Goal: Task Accomplishment & Management: Complete application form

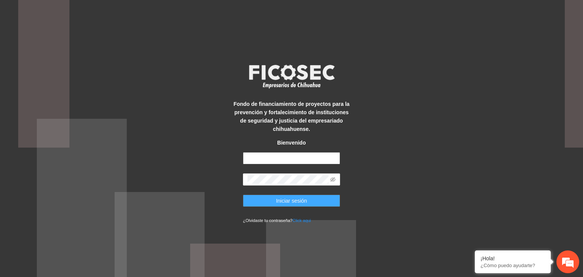
type input "**********"
click at [284, 201] on span "Iniciar sesión" at bounding box center [291, 201] width 31 height 8
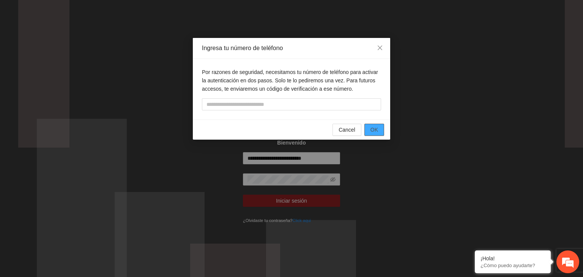
click at [371, 126] on span "OK" at bounding box center [374, 130] width 8 height 8
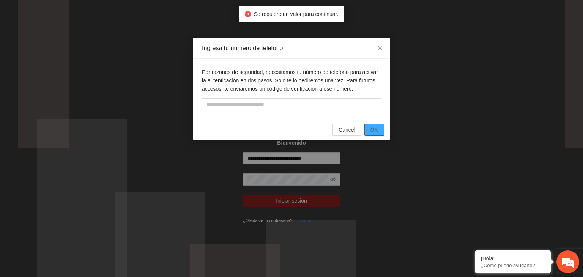
click at [370, 129] on span "OK" at bounding box center [374, 130] width 8 height 8
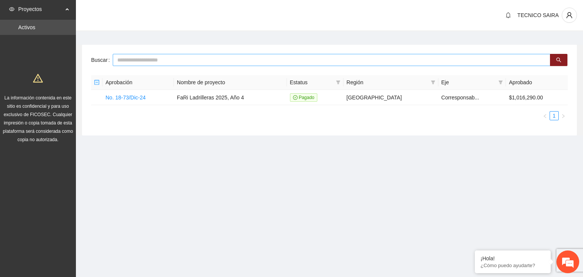
click at [133, 60] on input "text" at bounding box center [332, 60] width 438 height 12
click at [124, 99] on link "No. 18-73/Dic-24" at bounding box center [126, 98] width 40 height 6
click at [128, 91] on td "No. 18-73/Dic-24" at bounding box center [137, 97] width 71 height 15
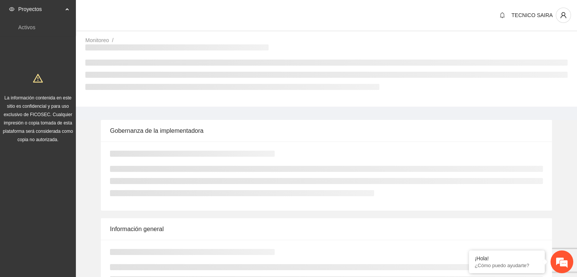
click at [128, 96] on div "Monitoreo / /" at bounding box center [326, 71] width 501 height 71
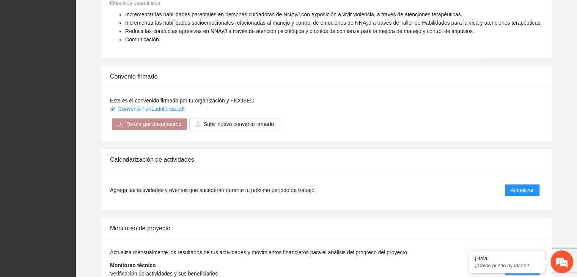
scroll to position [575, 0]
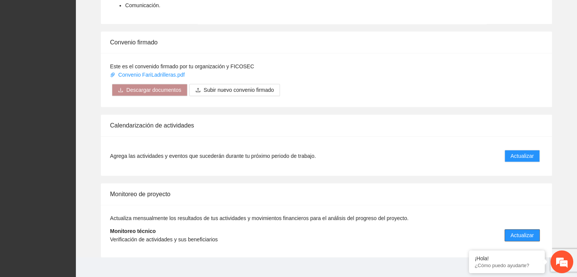
click at [516, 231] on span "Actualizar" at bounding box center [522, 235] width 23 height 8
click at [517, 231] on span "Actualizar" at bounding box center [522, 235] width 23 height 8
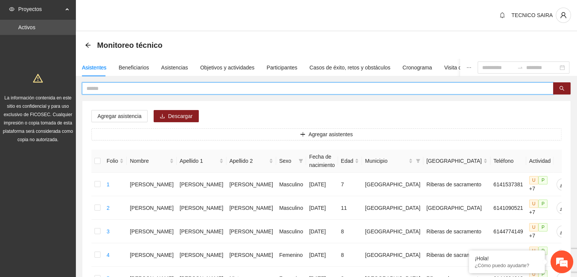
click at [100, 88] on input "text" at bounding box center [315, 88] width 457 height 8
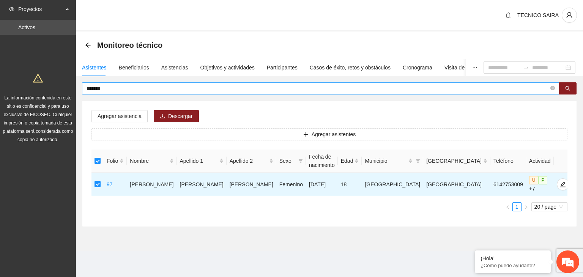
click at [119, 84] on input "*******" at bounding box center [318, 88] width 462 height 8
type input "*"
click at [568, 89] on icon "search" at bounding box center [567, 88] width 5 height 5
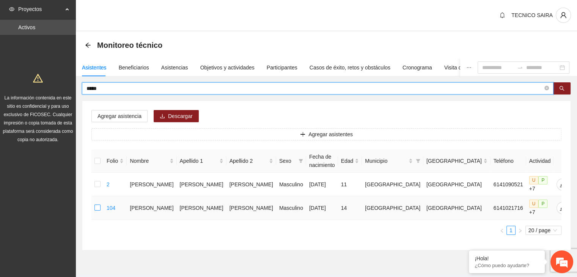
type input "*****"
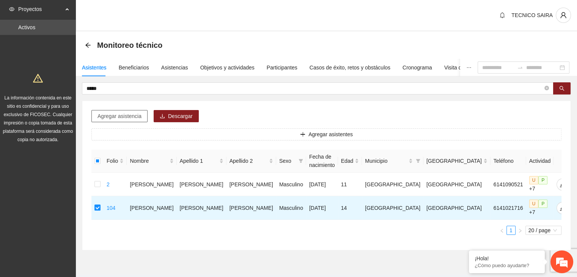
click at [130, 117] on span "Agregar asistencia" at bounding box center [120, 116] width 44 height 8
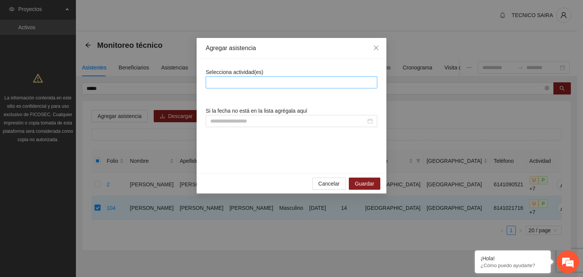
click at [336, 83] on div at bounding box center [292, 82] width 168 height 9
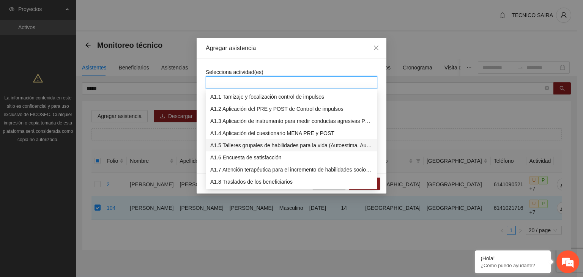
click at [305, 145] on div "A1.5 Talleres grupales de habilidades para la vida (Autoestima, Autoconocimient…" at bounding box center [291, 145] width 162 height 8
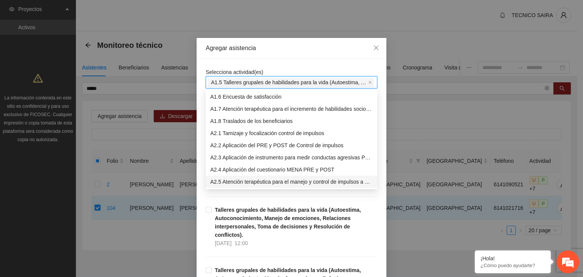
scroll to position [61, 0]
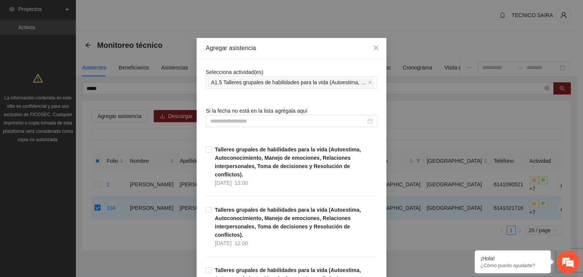
click at [417, 104] on div "Agregar asistencia Selecciona actividad(es) A1.5 Talleres grupales de habilidad…" at bounding box center [291, 138] width 583 height 277
click at [416, 130] on div "Agregar asistencia Selecciona actividad(es) A1.5 Talleres grupales de habilidad…" at bounding box center [291, 138] width 583 height 277
click at [410, 123] on div "Agregar asistencia Selecciona actividad(es) A1.5 Talleres grupales de habilidad…" at bounding box center [291, 138] width 583 height 277
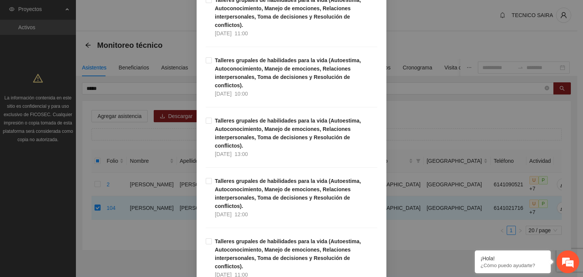
scroll to position [987, 0]
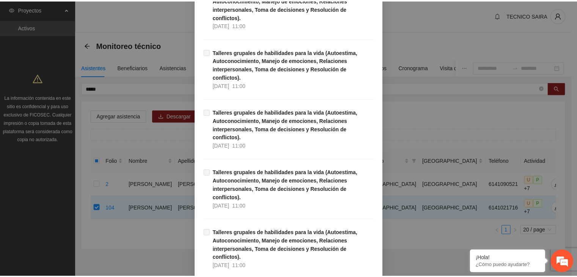
scroll to position [5896, 0]
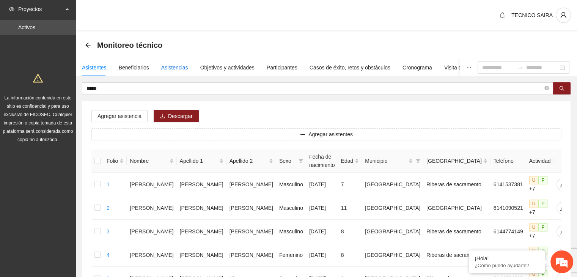
click at [182, 67] on div "Asistencias" at bounding box center [174, 67] width 27 height 8
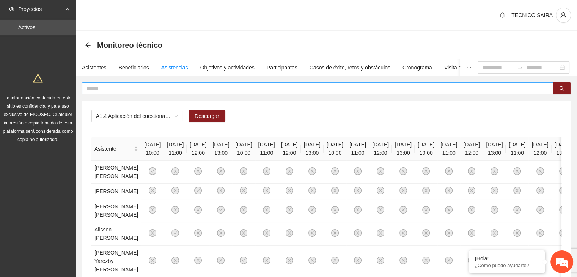
click at [120, 86] on input "text" at bounding box center [315, 88] width 457 height 8
click at [559, 87] on button "button" at bounding box center [561, 88] width 17 height 12
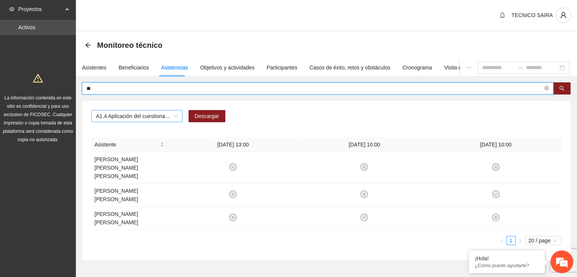
click at [176, 117] on span "A1.4 Aplicación del cuestionario MENA PRE y POST" at bounding box center [137, 115] width 82 height 11
type input "**"
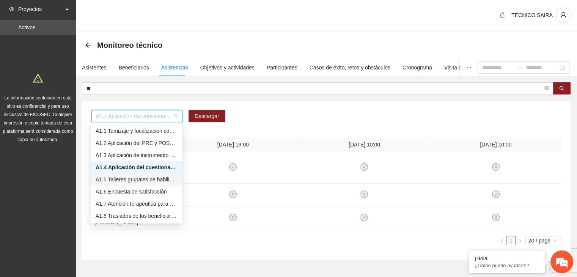
click at [148, 181] on div "A1.5 Talleres grupales de habilidades para la vida (Autoestima, Autoconocimient…" at bounding box center [137, 179] width 82 height 8
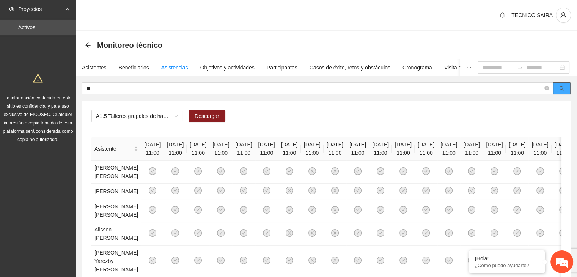
click at [567, 89] on button "button" at bounding box center [561, 88] width 17 height 12
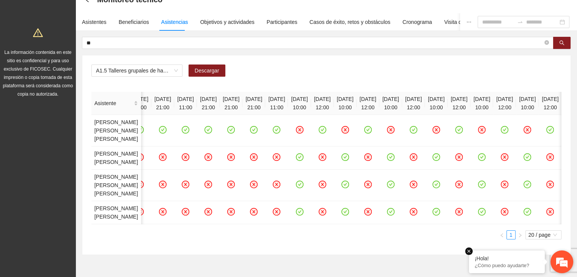
scroll to position [0, 2980]
click at [328, 224] on div "Asistente [DATE] 11:00 [DATE] 11:00 [DATE] 11:00 [DATE] 11:00 [DATE] 11:00 [DAT…" at bounding box center [326, 158] width 470 height 132
click at [314, 239] on div "Asistente [DATE] 11:00 [DATE] 11:00 [DATE] 11:00 [DATE] 11:00 [DATE] 11:00 [DAT…" at bounding box center [326, 166] width 470 height 148
drag, startPoint x: 305, startPoint y: 275, endPoint x: 330, endPoint y: 273, distance: 24.7
click at [330, 239] on ul "1 20 / page" at bounding box center [326, 234] width 470 height 9
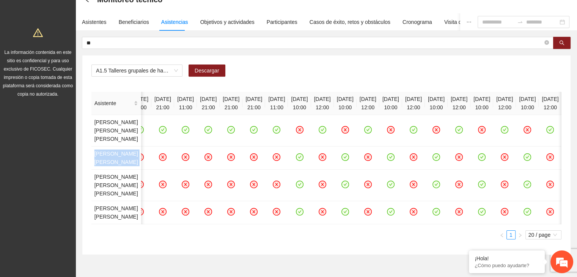
drag, startPoint x: 574, startPoint y: 143, endPoint x: 577, endPoint y: 155, distance: 12.2
click at [577, 155] on div "** A1.5 Talleres grupales de habilidades para la vida (Autoestima, Autoconocimi…" at bounding box center [326, 146] width 501 height 218
click at [565, 115] on div "A1.5 Talleres grupales de habilidades para la vida (Autoestima, Autoconocimient…" at bounding box center [326, 154] width 488 height 199
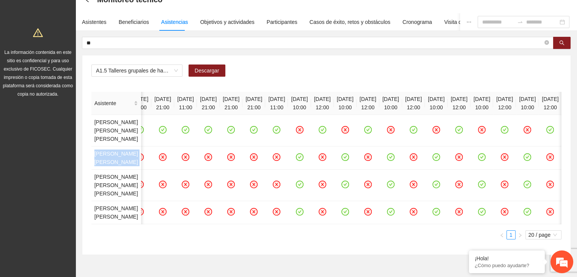
click at [565, 115] on div "A1.5 Talleres grupales de habilidades para la vida (Autoestima, Autoconocimient…" at bounding box center [326, 154] width 488 height 199
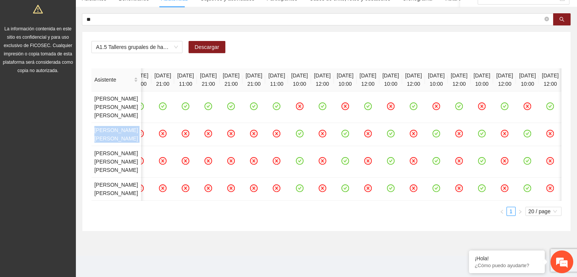
scroll to position [91, 0]
click at [468, 250] on section "Monitoreo técnico Asistentes Beneficiarios Asistencias Objetivos y actividades …" at bounding box center [326, 108] width 501 height 293
click at [469, 251] on em at bounding box center [469, 251] width 8 height 8
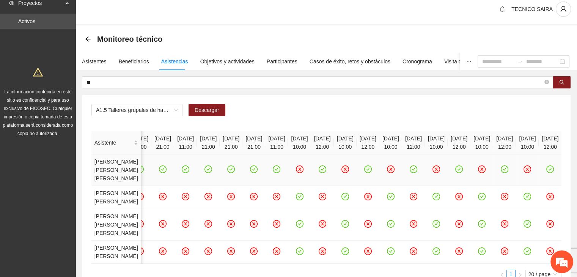
scroll to position [0, 0]
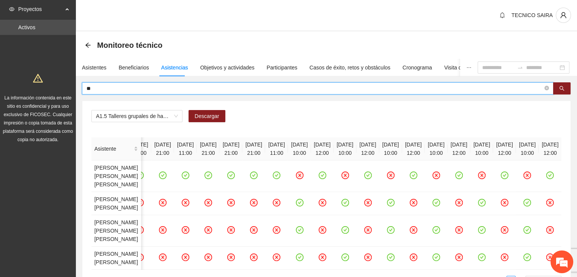
click at [112, 88] on input "**" at bounding box center [315, 88] width 457 height 8
type input "*"
click at [112, 88] on input "*" at bounding box center [315, 88] width 457 height 8
click at [562, 90] on icon "search" at bounding box center [561, 88] width 5 height 5
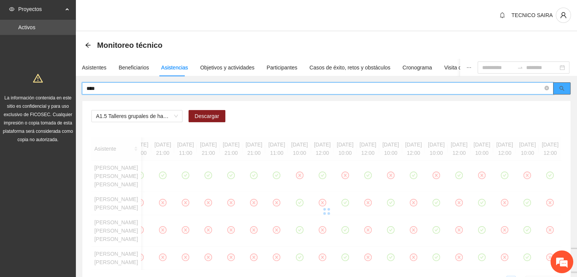
scroll to position [0, 1401]
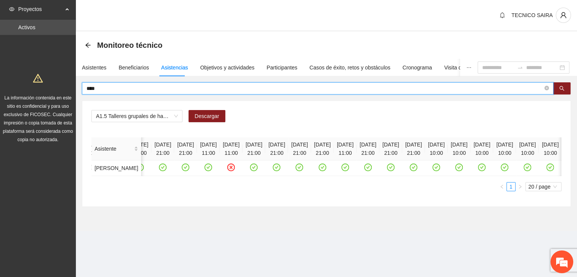
type input "****"
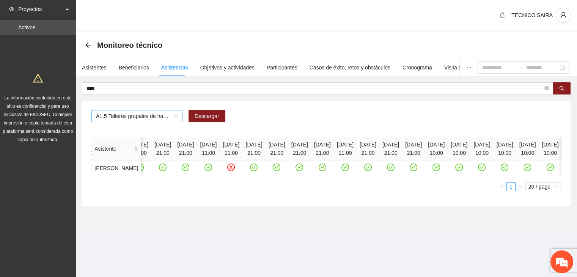
drag, startPoint x: 167, startPoint y: 105, endPoint x: 115, endPoint y: 112, distance: 52.5
click at [115, 112] on div "A1.5 Talleres grupales de habilidades para la vida (Autoestima, Autoconocimient…" at bounding box center [326, 154] width 488 height 106
click at [97, 66] on div "Asistentes" at bounding box center [94, 67] width 25 height 8
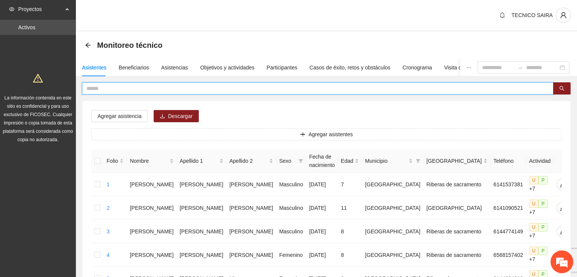
click at [120, 89] on input "text" at bounding box center [315, 88] width 457 height 8
type input "*"
click at [103, 89] on input "*" at bounding box center [315, 88] width 457 height 8
click at [173, 69] on div "Asistencias" at bounding box center [174, 67] width 27 height 8
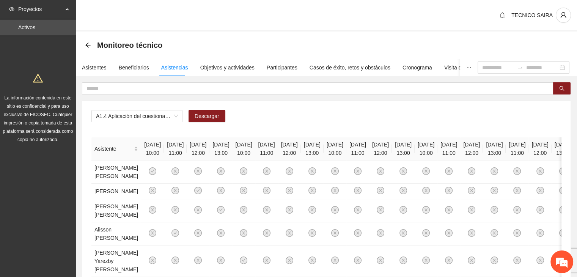
drag, startPoint x: 487, startPoint y: 12, endPoint x: 462, endPoint y: 9, distance: 25.9
click at [462, 9] on div "TECNICO SAIRA" at bounding box center [326, 16] width 501 height 32
click at [93, 65] on div "Asistentes" at bounding box center [94, 67] width 25 height 8
